Goal: Task Accomplishment & Management: Manage account settings

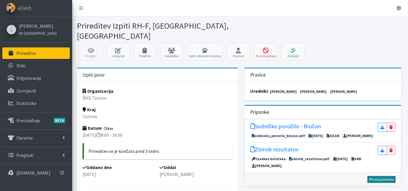
click at [383, 176] on link "Dodaj priponko" at bounding box center [381, 179] width 28 height 7
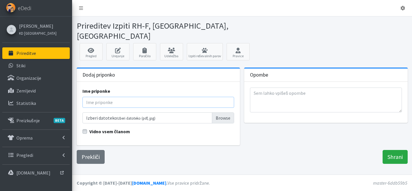
click at [156, 97] on input "Ime priponke" at bounding box center [159, 102] width 152 height 11
type input "Sodniško poročilo - Meglič"
click at [89, 128] on label "Vidno vsem članom" at bounding box center [109, 131] width 41 height 7
click at [83, 128] on input "Vidno vsem članom" at bounding box center [85, 131] width 5 height 6
checkbox input "true"
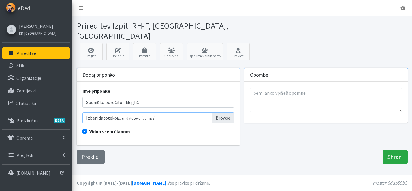
click at [219, 112] on input "Izberi datoteko Izberi datoteko (pdf, jpg)" at bounding box center [159, 117] width 152 height 11
type input "C:\fakepath\sodn poročilo Meglič RH FL Tolmin 2025.pdf"
click at [394, 150] on input "Shrani" at bounding box center [395, 157] width 25 height 14
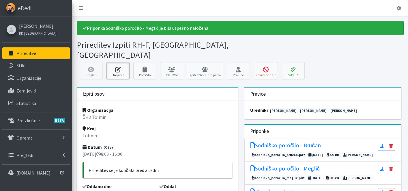
click at [125, 67] on icon at bounding box center [118, 70] width 20 height 6
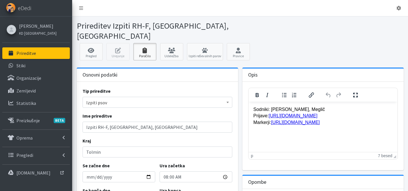
click at [146, 48] on icon at bounding box center [145, 51] width 20 height 6
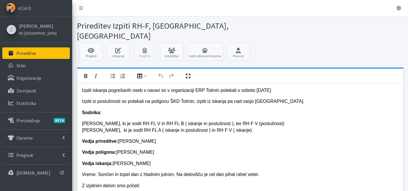
click at [116, 164] on p "Vodja iskanja: tanja Zlodej Čušin" at bounding box center [240, 163] width 317 height 6
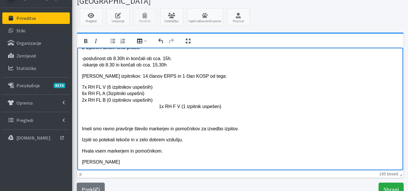
scroll to position [39, 0]
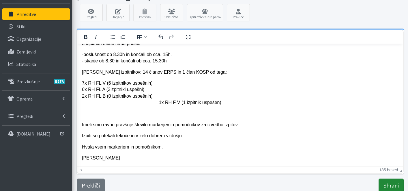
click at [392, 178] on input "Shrani" at bounding box center [391, 185] width 25 height 14
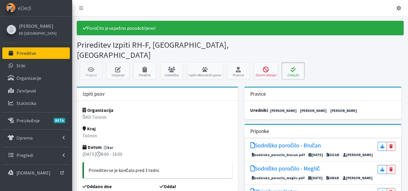
click at [298, 67] on icon at bounding box center [293, 70] width 20 height 6
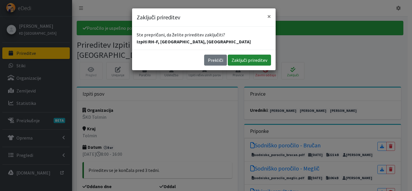
click at [257, 62] on button "Zaključi prireditev" at bounding box center [249, 60] width 43 height 11
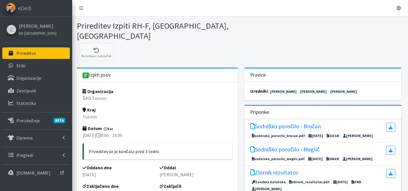
click at [44, 55] on link "Prireditve" at bounding box center [36, 53] width 68 height 12
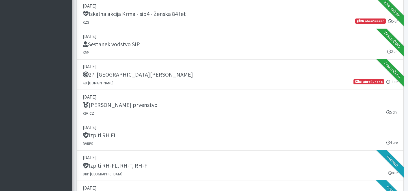
scroll to position [847, 0]
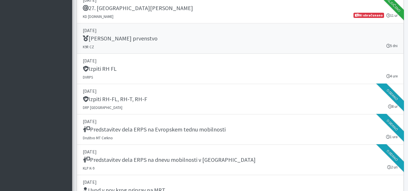
click at [165, 44] on link "16. september 2025 IRO Svetovno prvenstvo K9R CZ 5 dni" at bounding box center [240, 38] width 327 height 30
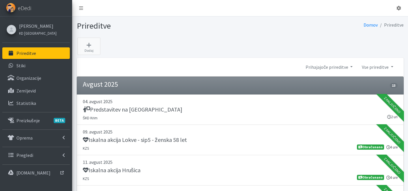
scroll to position [847, 0]
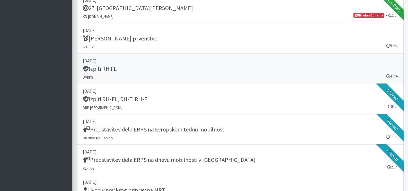
click at [149, 72] on div "Izpiti RH FL" at bounding box center [240, 69] width 315 height 8
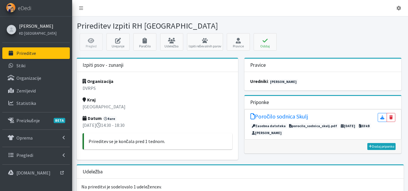
click at [34, 25] on link "[PERSON_NAME]" at bounding box center [38, 26] width 38 height 7
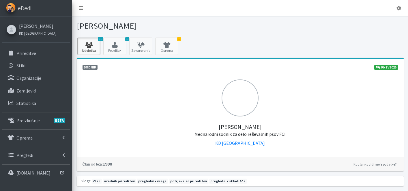
click at [89, 46] on icon at bounding box center [89, 45] width 20 height 6
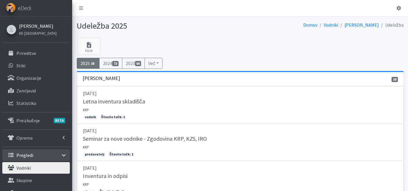
click at [37, 25] on link "[PERSON_NAME]" at bounding box center [38, 26] width 38 height 7
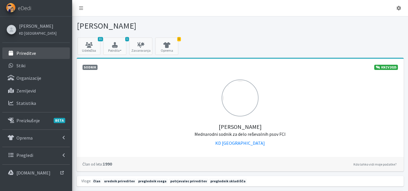
click at [29, 53] on p "Prireditve" at bounding box center [26, 53] width 20 height 6
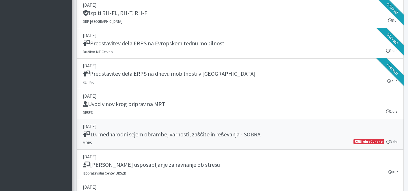
scroll to position [988, 0]
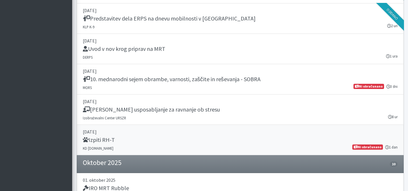
click at [158, 133] on p "27. september 2025" at bounding box center [240, 131] width 315 height 7
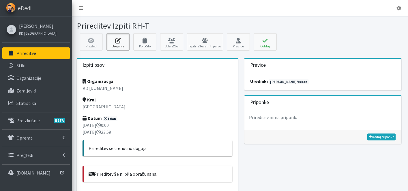
click at [125, 41] on icon at bounding box center [118, 41] width 20 height 6
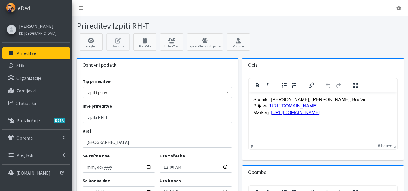
click at [323, 98] on p "Sodniki: [PERSON_NAME], [PERSON_NAME], Bručan Prijave: [URL][DOMAIN_NAME] Marke…" at bounding box center [322, 105] width 139 height 19
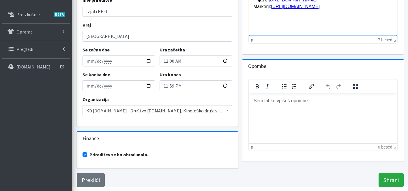
scroll to position [118, 0]
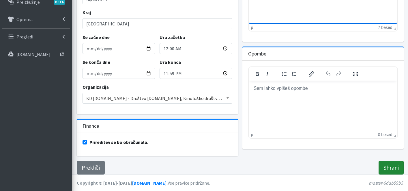
click at [393, 166] on input "Shrani" at bounding box center [391, 167] width 25 height 14
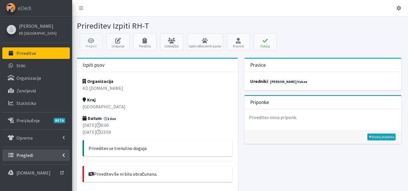
click at [28, 157] on p "Pregledi" at bounding box center [24, 155] width 17 height 6
click at [30, 165] on p "Vodniki" at bounding box center [23, 168] width 14 height 6
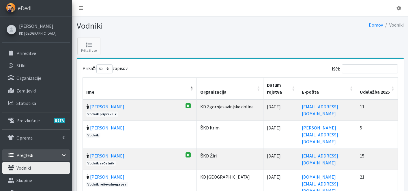
select select "50"
click at [371, 72] on input "Išči:" at bounding box center [370, 68] width 56 height 9
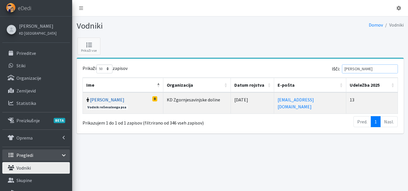
type input "jaka mar"
click at [102, 100] on link "Jaka Marolt" at bounding box center [107, 100] width 34 height 6
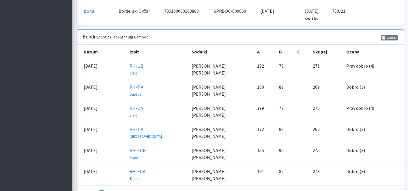
scroll to position [663, 0]
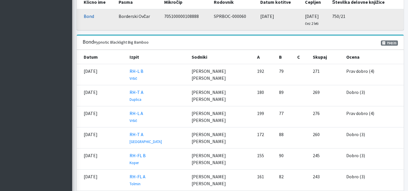
click at [89, 16] on link "Bond" at bounding box center [89, 16] width 10 height 6
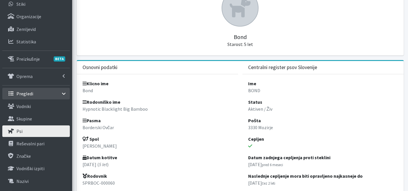
scroll to position [112, 0]
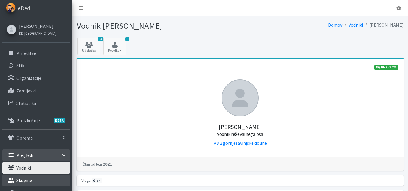
click at [48, 174] on link "Skupine" at bounding box center [36, 180] width 68 height 12
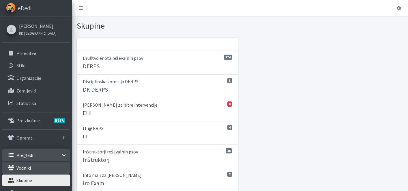
click at [31, 167] on link "Vodniki" at bounding box center [36, 168] width 68 height 12
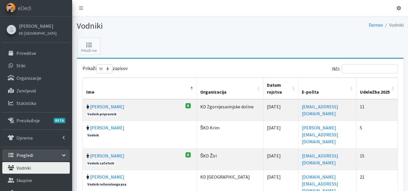
select select "50"
click at [369, 67] on input "Išči:" at bounding box center [370, 68] width 56 height 9
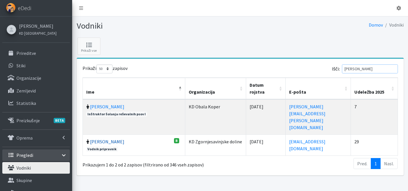
type input "[PERSON_NAME]"
click at [101, 139] on link "[PERSON_NAME]" at bounding box center [107, 142] width 34 height 6
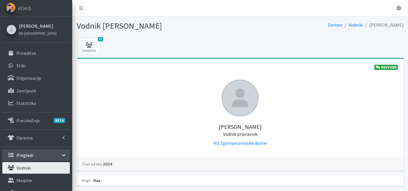
click at [24, 25] on link "[PERSON_NAME]" at bounding box center [38, 26] width 38 height 7
